Goal: Task Accomplishment & Management: Use online tool/utility

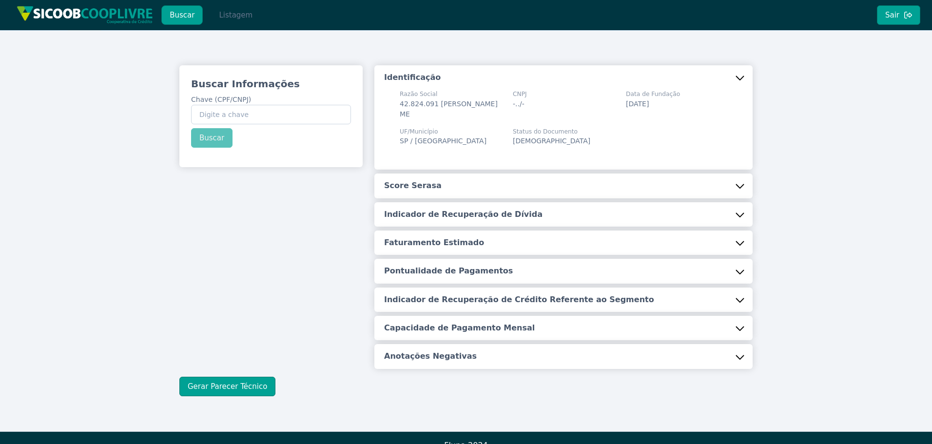
click at [229, 24] on button "Listagem" at bounding box center [236, 14] width 50 height 19
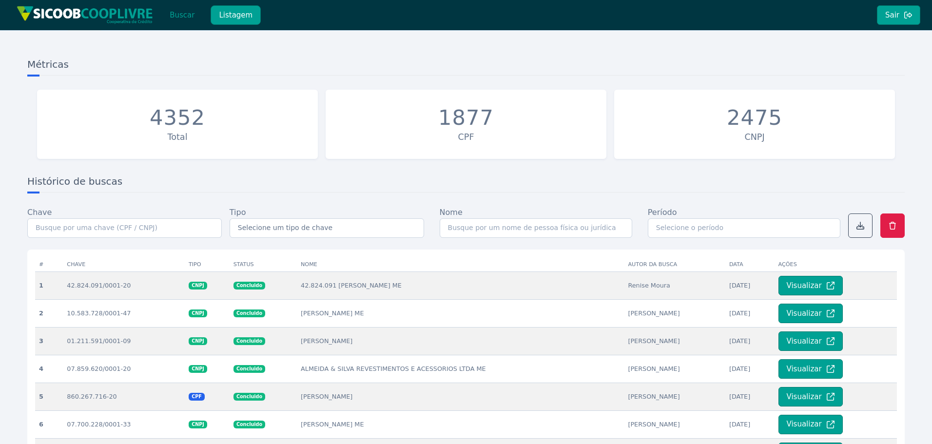
click at [178, 18] on button "Buscar" at bounding box center [181, 14] width 41 height 19
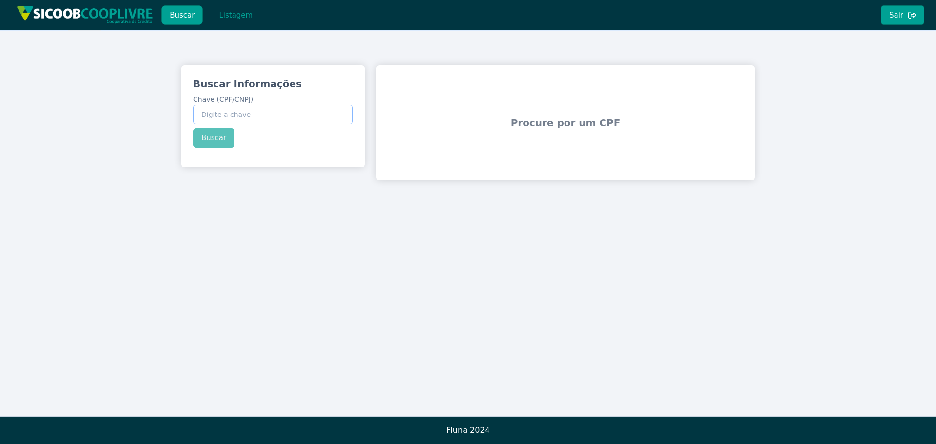
click at [241, 119] on input "Chave (CPF/CNPJ)" at bounding box center [273, 114] width 160 height 19
paste input "56.182.234/0001-51"
type input "56.182.234/0001-51"
click at [211, 142] on div "Buscar Informações Chave (CPF/CNPJ) 56.182.234/0001-51 Buscar" at bounding box center [272, 112] width 183 height 94
click at [211, 142] on button "Buscar" at bounding box center [213, 137] width 41 height 19
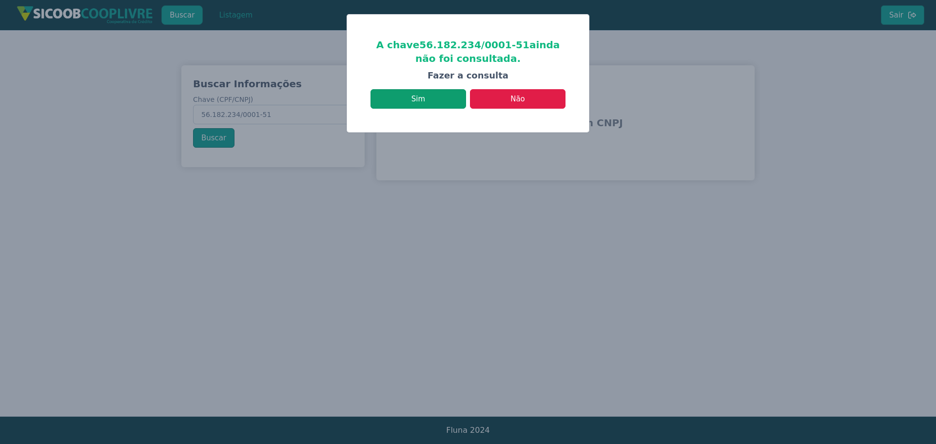
click at [444, 96] on button "Sim" at bounding box center [418, 98] width 96 height 19
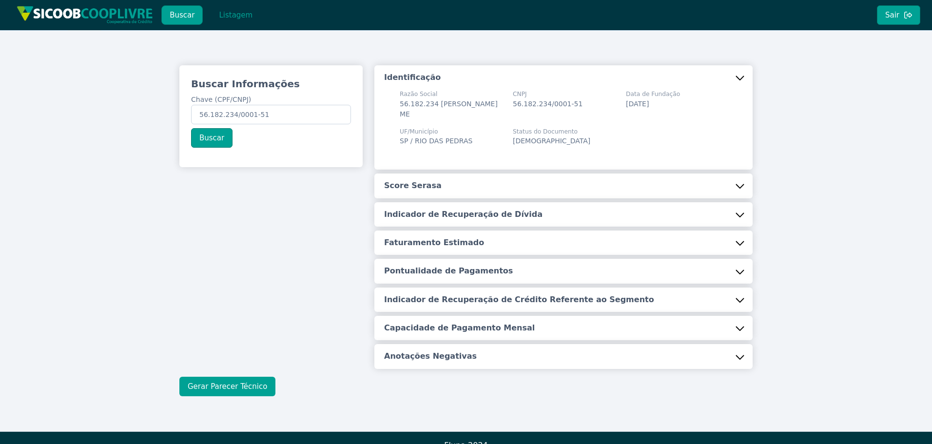
click at [225, 383] on button "Gerar Parecer Técnico" at bounding box center [227, 386] width 96 height 19
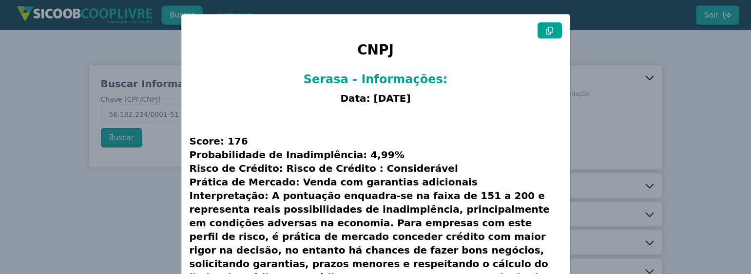
drag, startPoint x: 554, startPoint y: 25, endPoint x: 561, endPoint y: 26, distance: 7.3
click at [554, 25] on button at bounding box center [550, 30] width 24 height 16
click at [685, 81] on modal-container "CNPJ Serasa - Informações: Data: [DATE] Score: 176 Probabilidade de Inadimplênc…" at bounding box center [375, 137] width 751 height 274
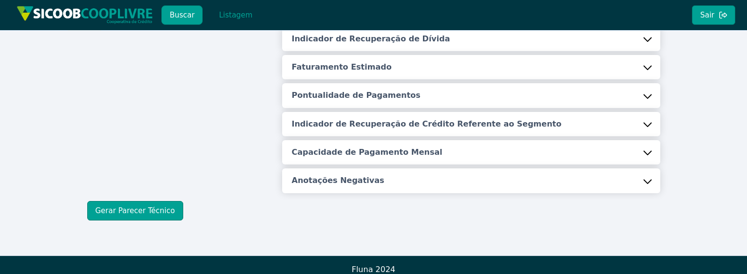
scroll to position [185, 0]
